Goal: Navigation & Orientation: Find specific page/section

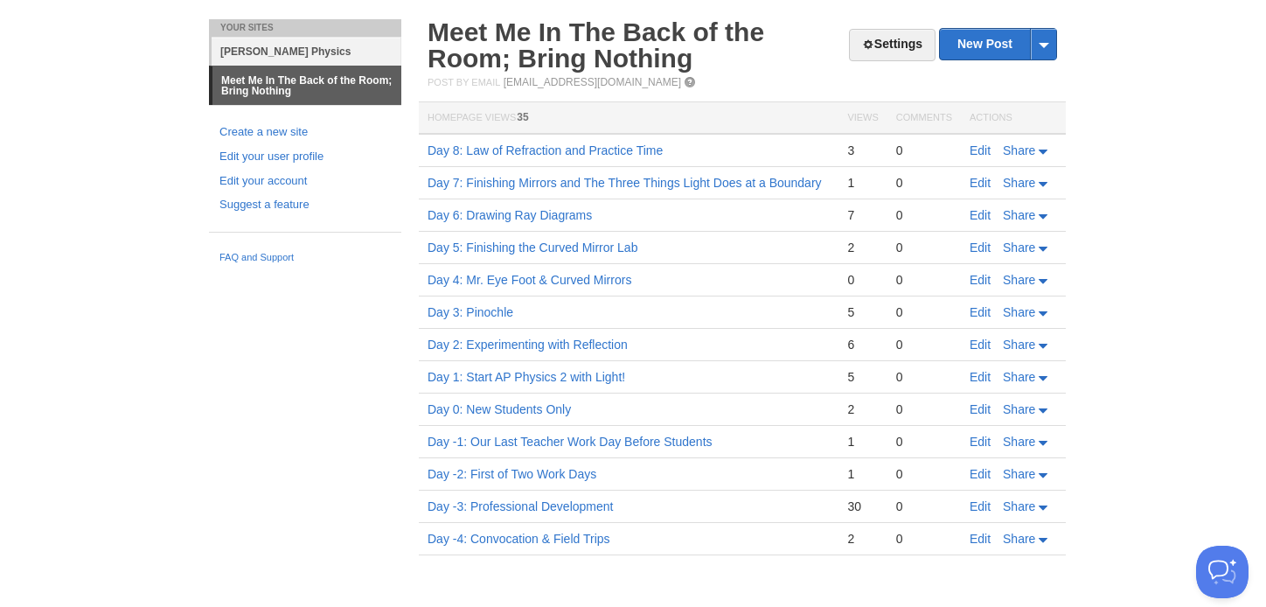
click at [273, 45] on link "[PERSON_NAME] Physics" at bounding box center [307, 51] width 190 height 29
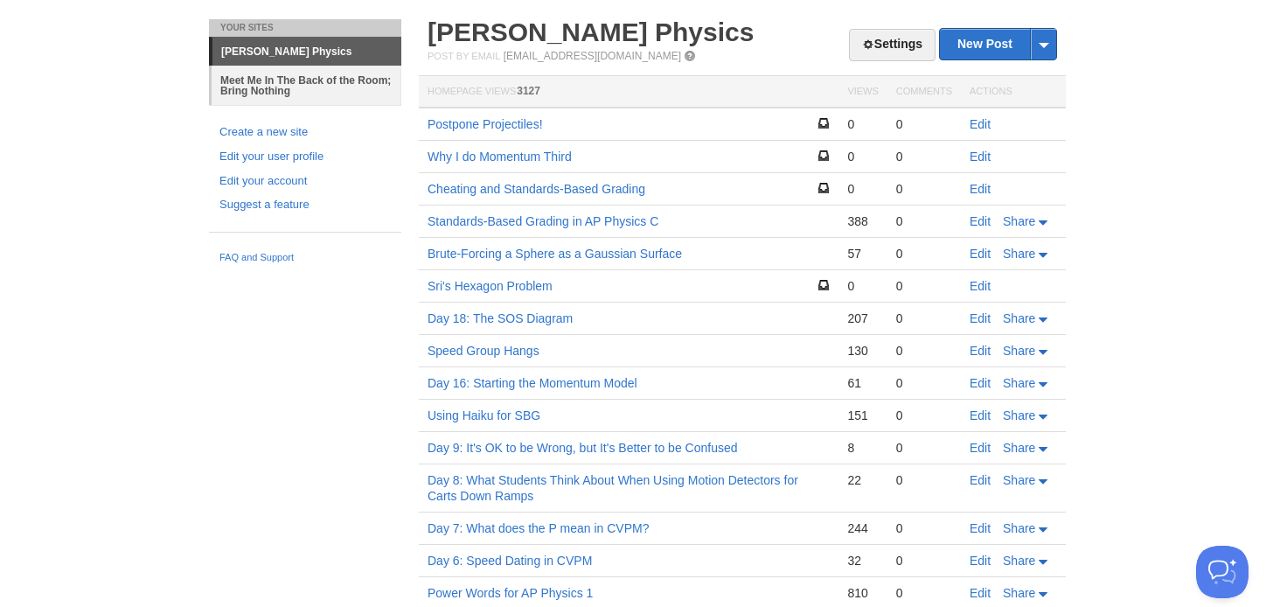
click at [275, 80] on link "Meet Me In The Back of the Room; Bring Nothing" at bounding box center [307, 85] width 190 height 39
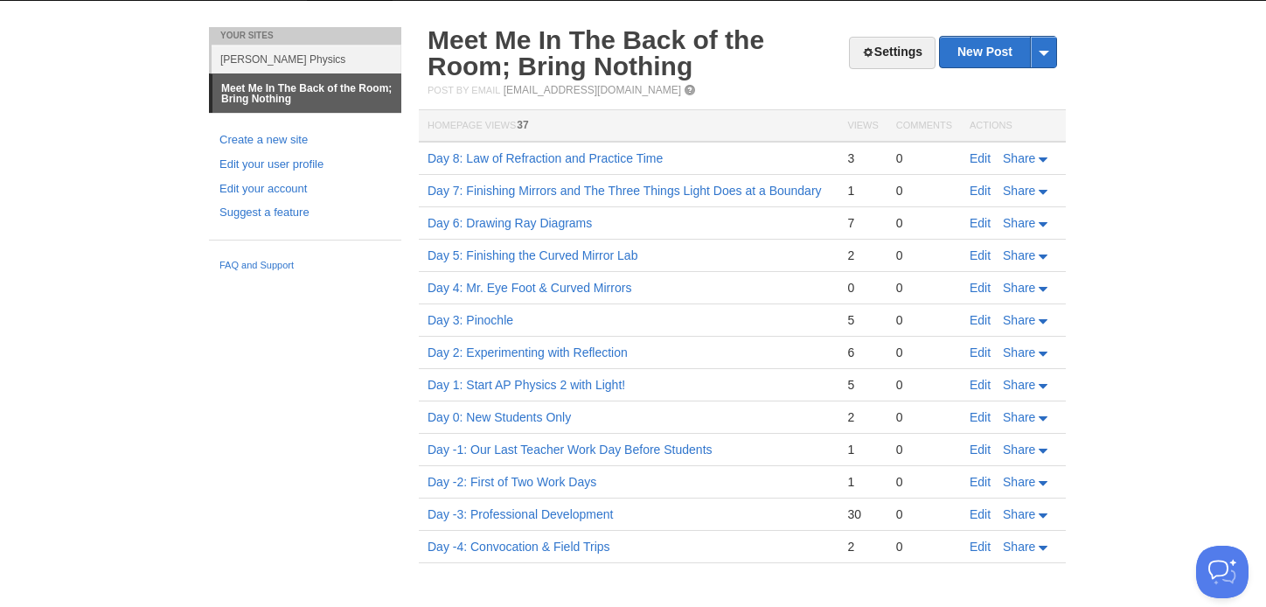
scroll to position [39, 0]
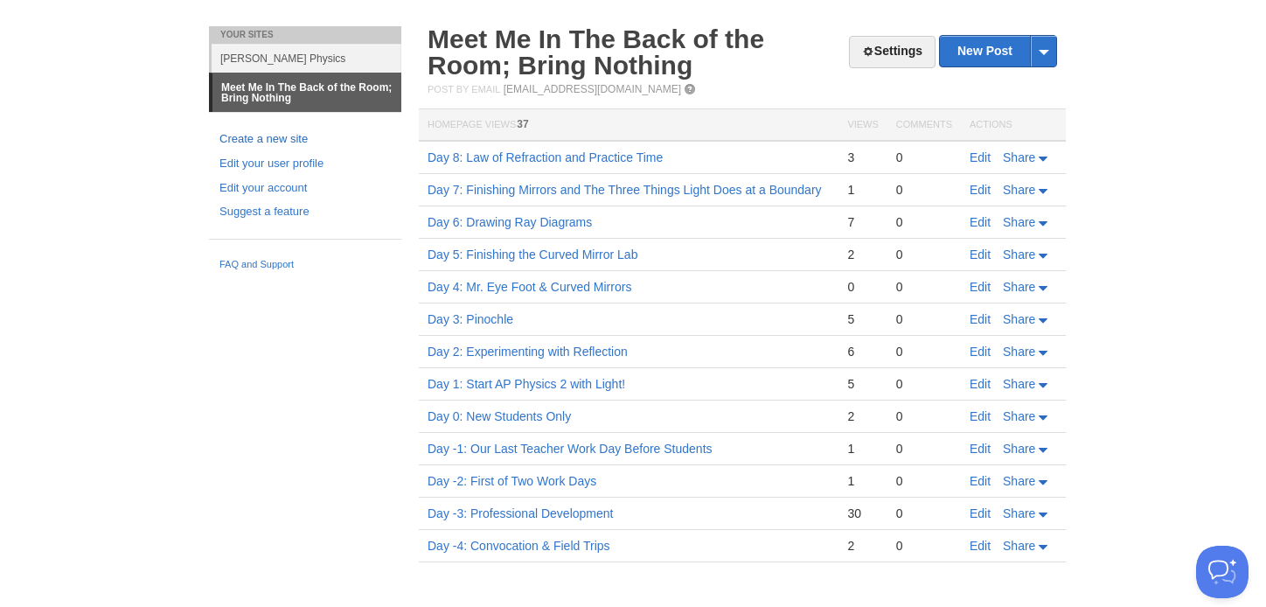
click at [296, 137] on link "Create a new site" at bounding box center [305, 139] width 171 height 18
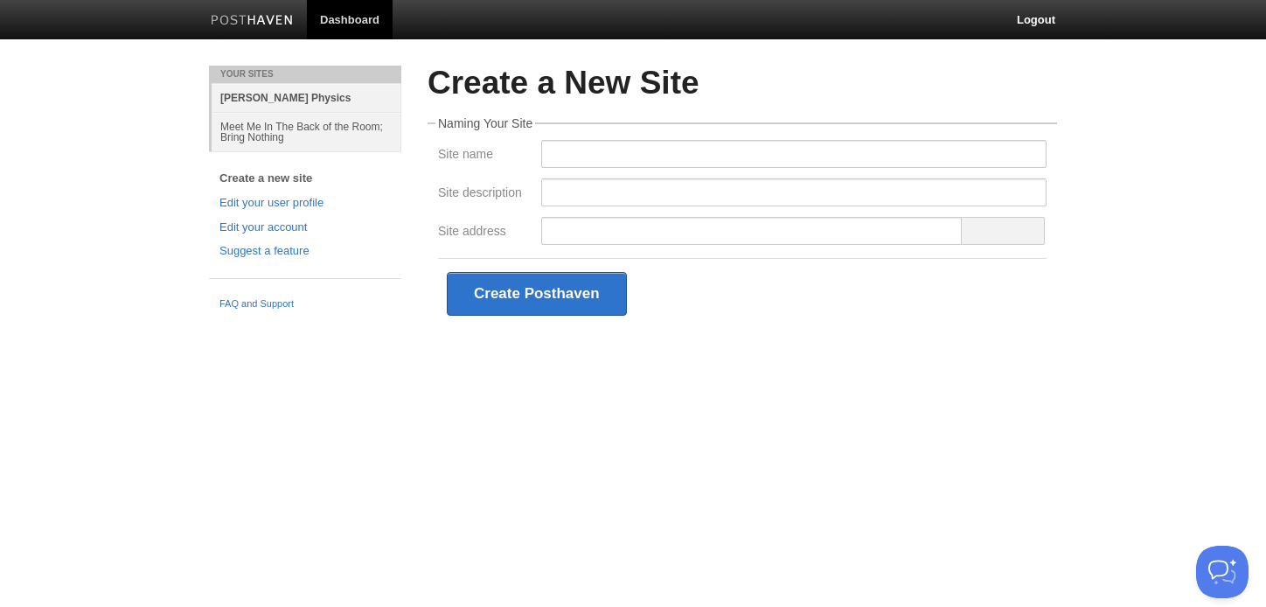
click at [280, 101] on link "[PERSON_NAME] Physics" at bounding box center [307, 97] width 190 height 29
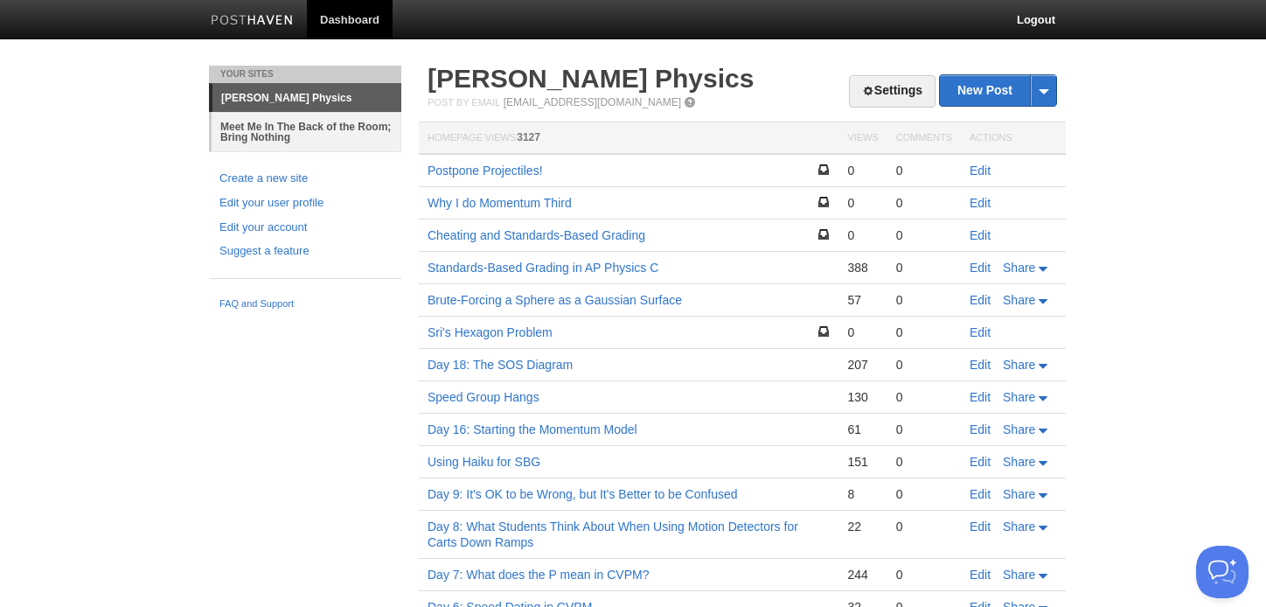
click at [282, 125] on link "Meet Me In The Back of the Room; Bring Nothing" at bounding box center [307, 131] width 190 height 39
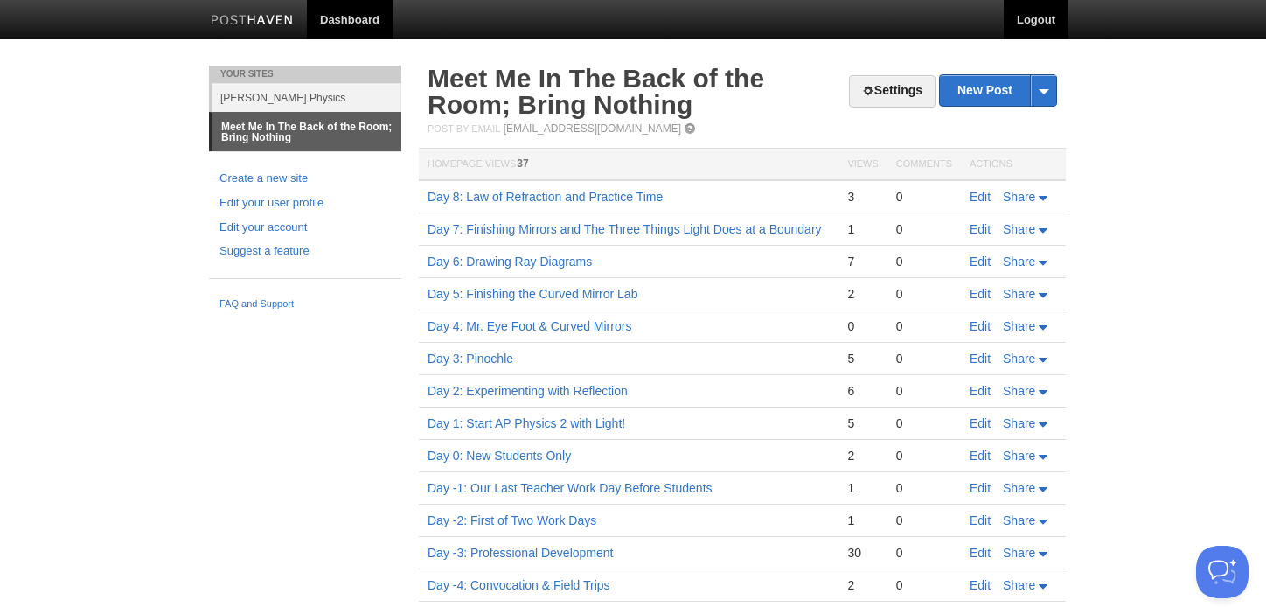
click at [1020, 15] on link "Logout" at bounding box center [1036, 19] width 65 height 39
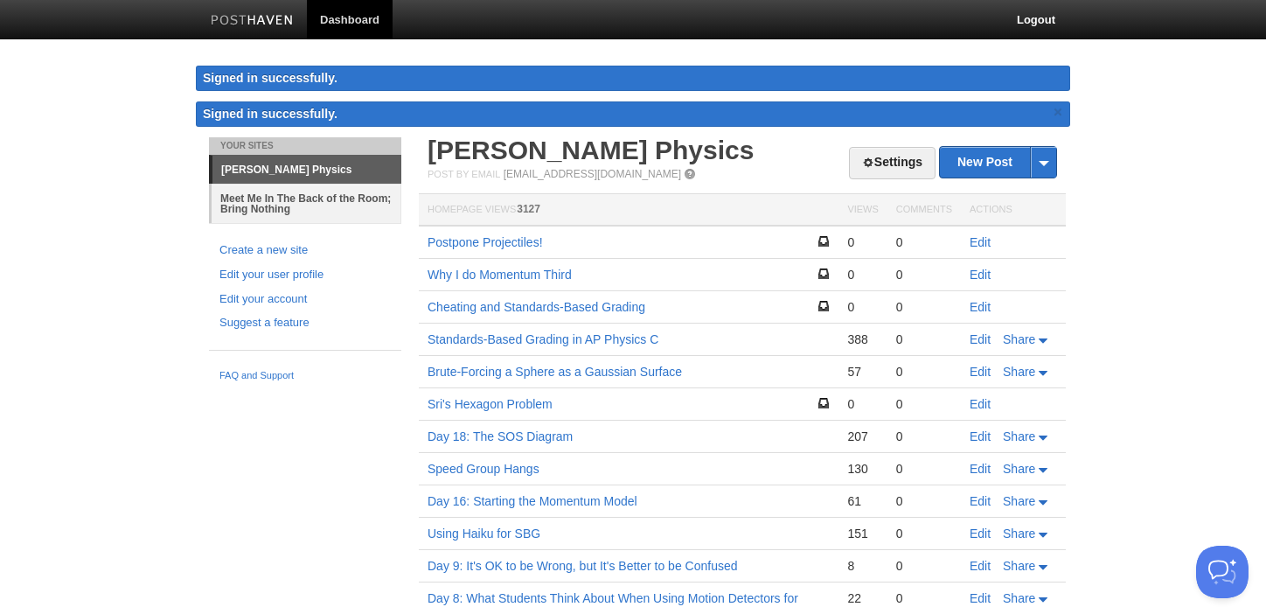
click at [276, 204] on link "Meet Me In The Back of the Room; Bring Nothing" at bounding box center [307, 203] width 190 height 39
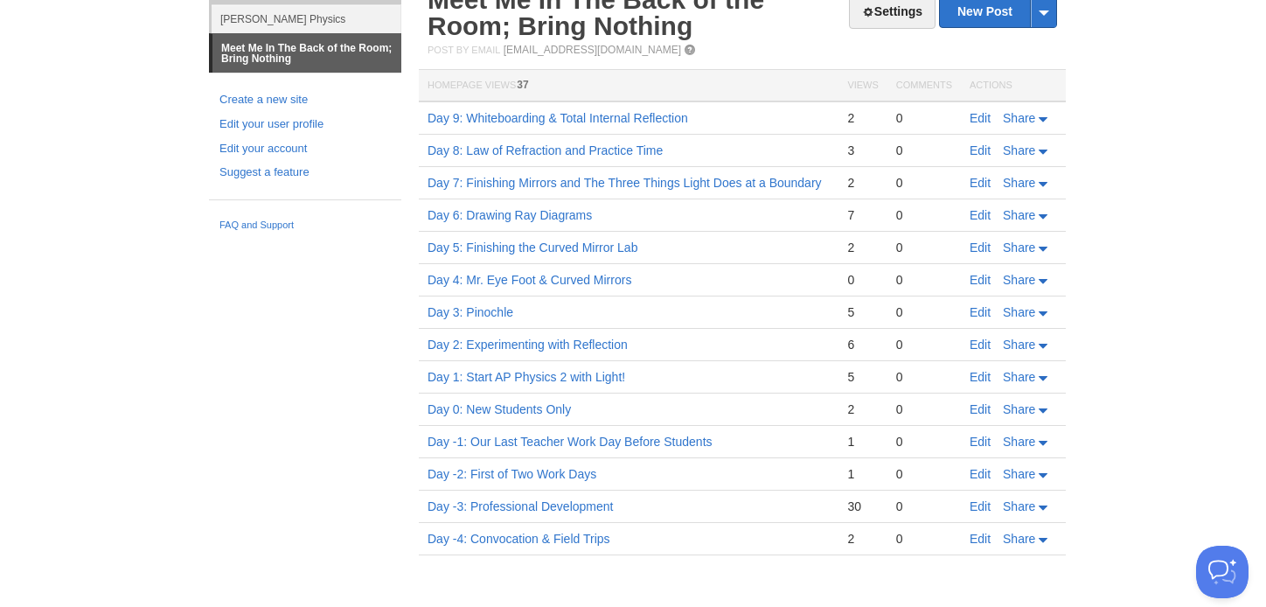
scroll to position [115, 0]
